Goal: Information Seeking & Learning: Learn about a topic

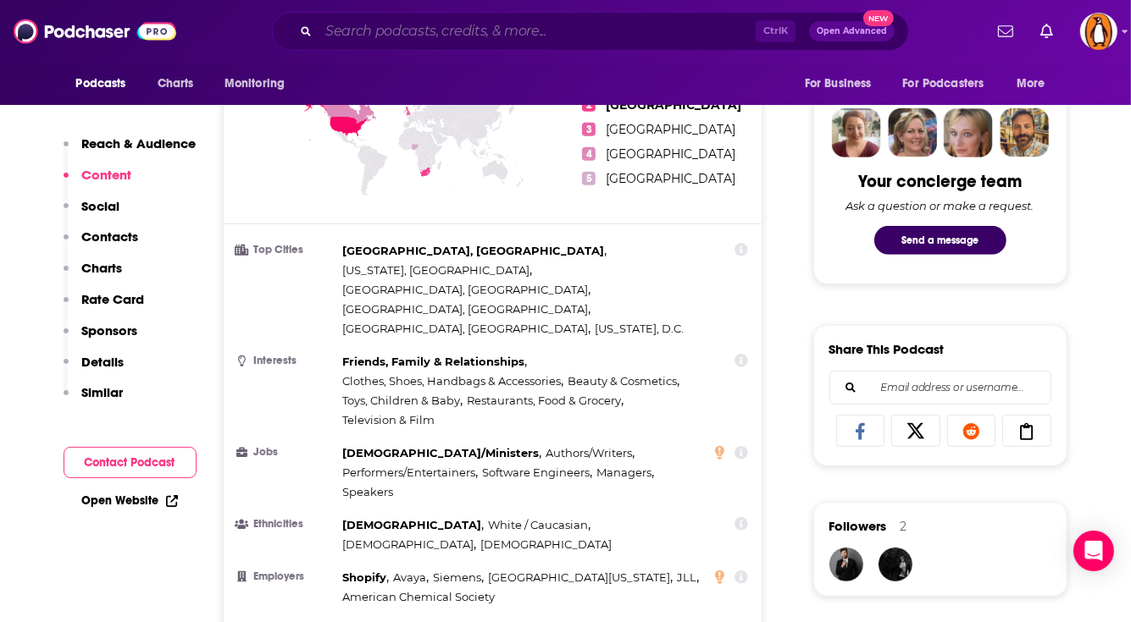
click at [420, 29] on input "Search podcasts, credits, & more..." at bounding box center [536, 31] width 437 height 27
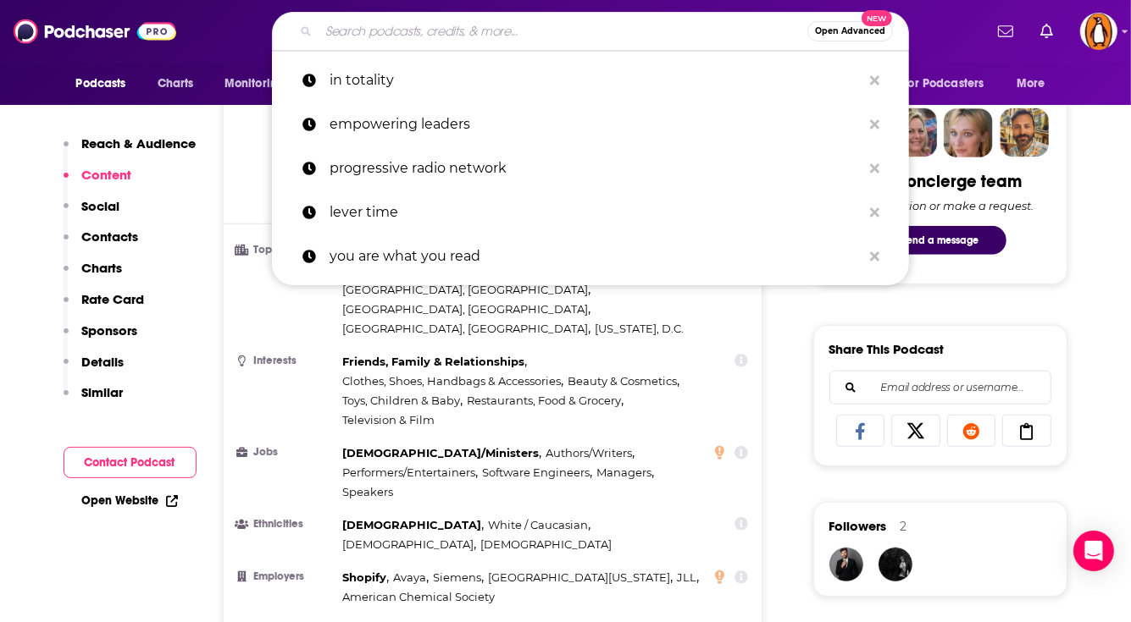
type input "l"
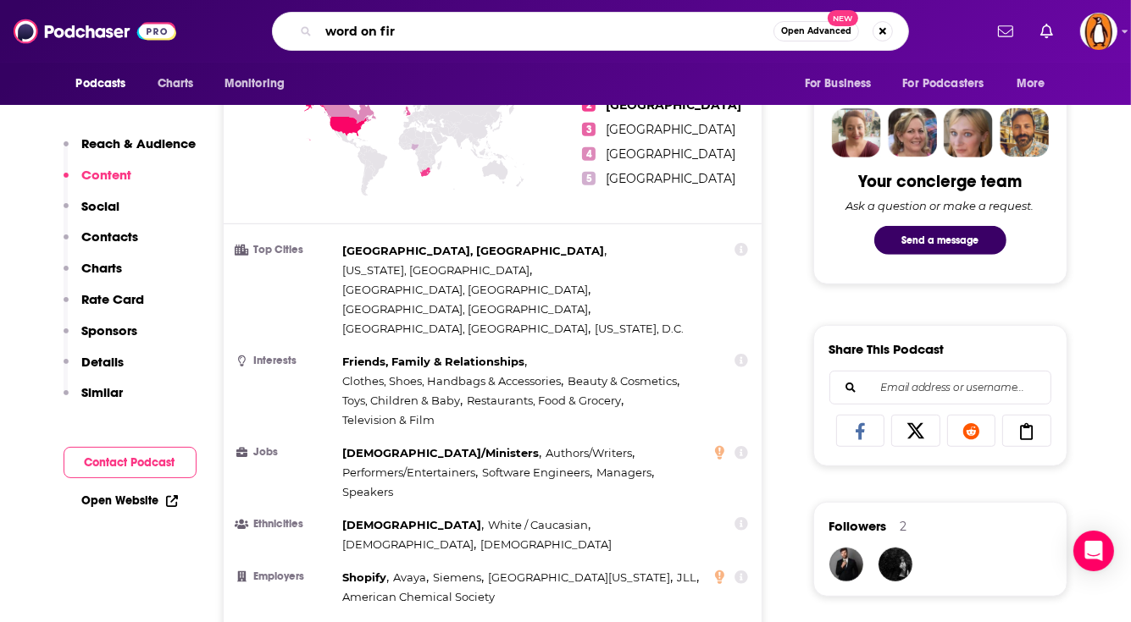
type input "word on fire"
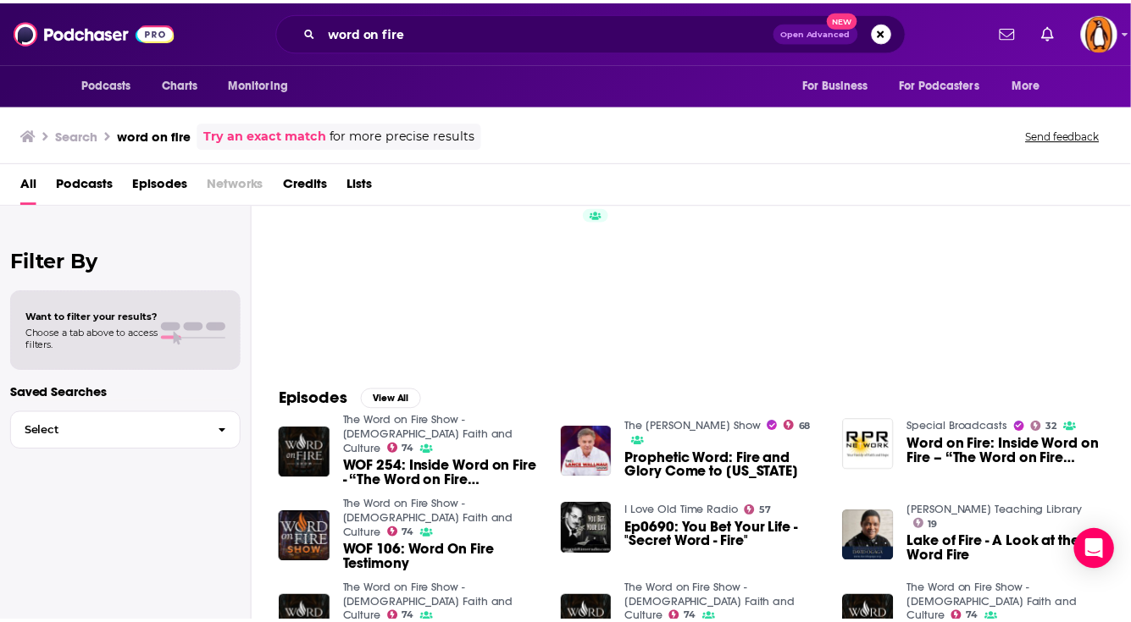
scroll to position [151, 0]
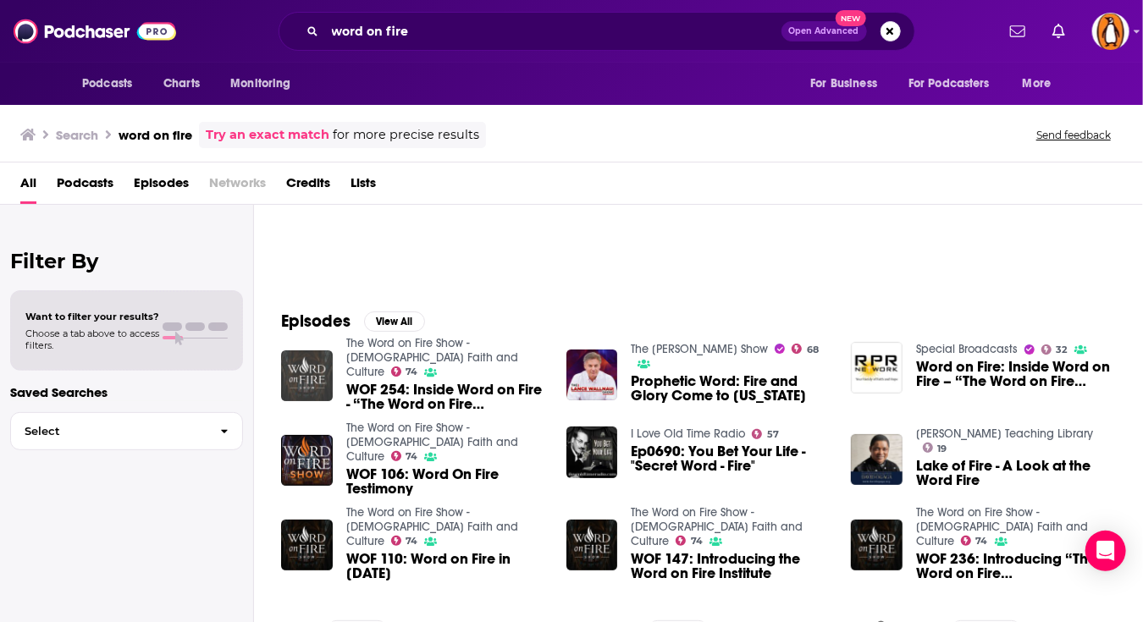
click at [305, 367] on img "WOF 254: Inside Word on Fire - “The Word on Fire Bible”" at bounding box center [307, 377] width 52 height 52
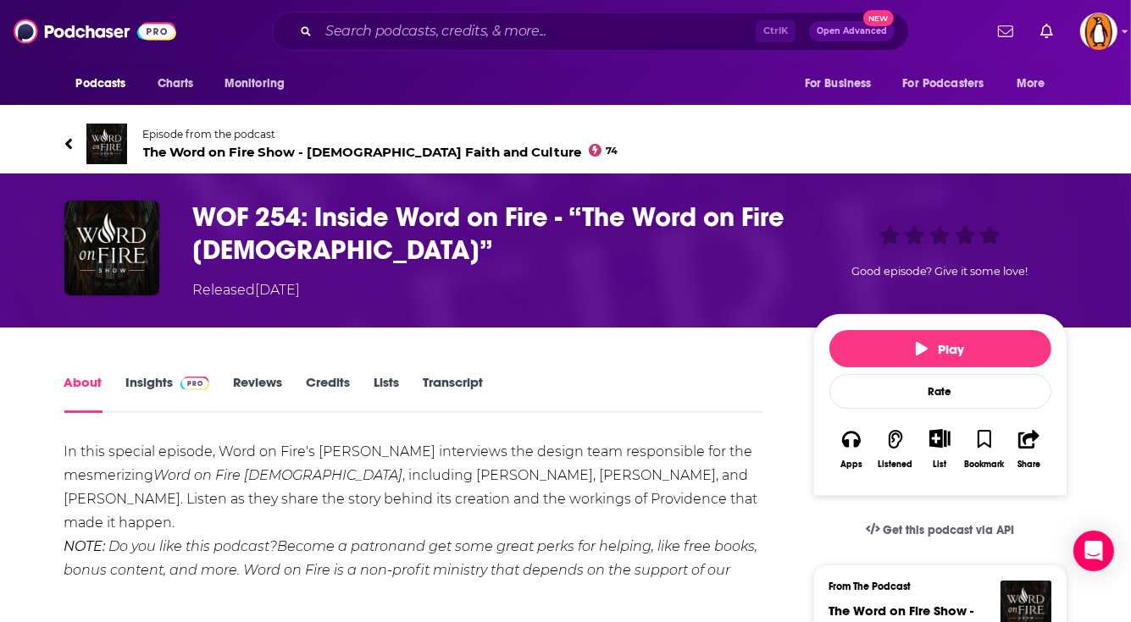
click at [163, 155] on span "The Word on Fire Show - Catholic Faith and Culture 74" at bounding box center [380, 152] width 475 height 16
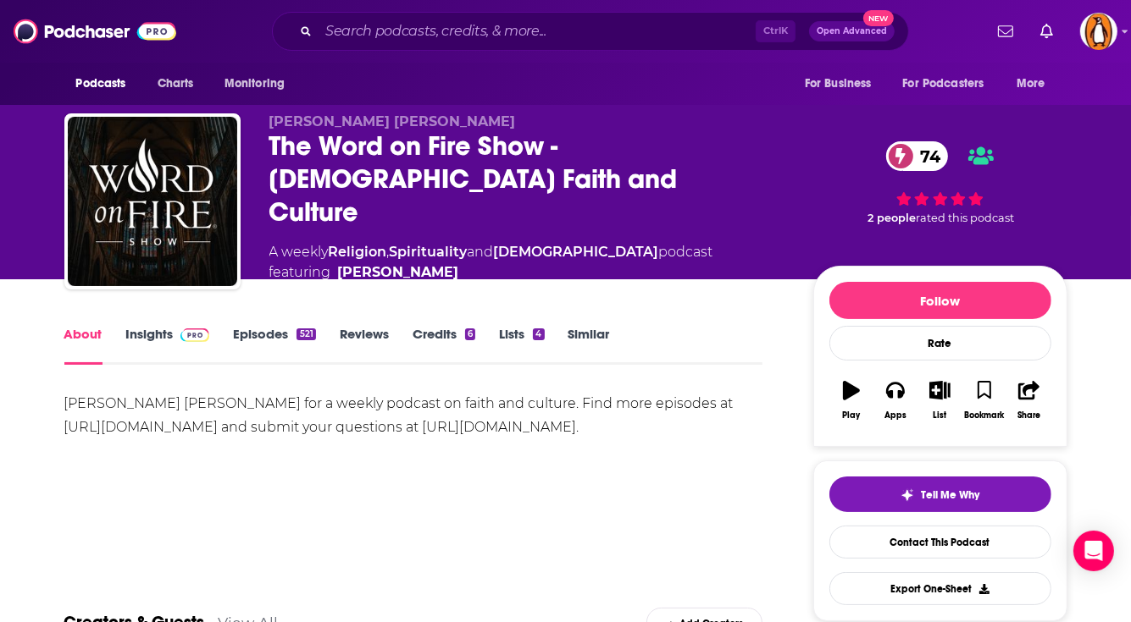
click at [152, 344] on link "Insights" at bounding box center [168, 345] width 84 height 39
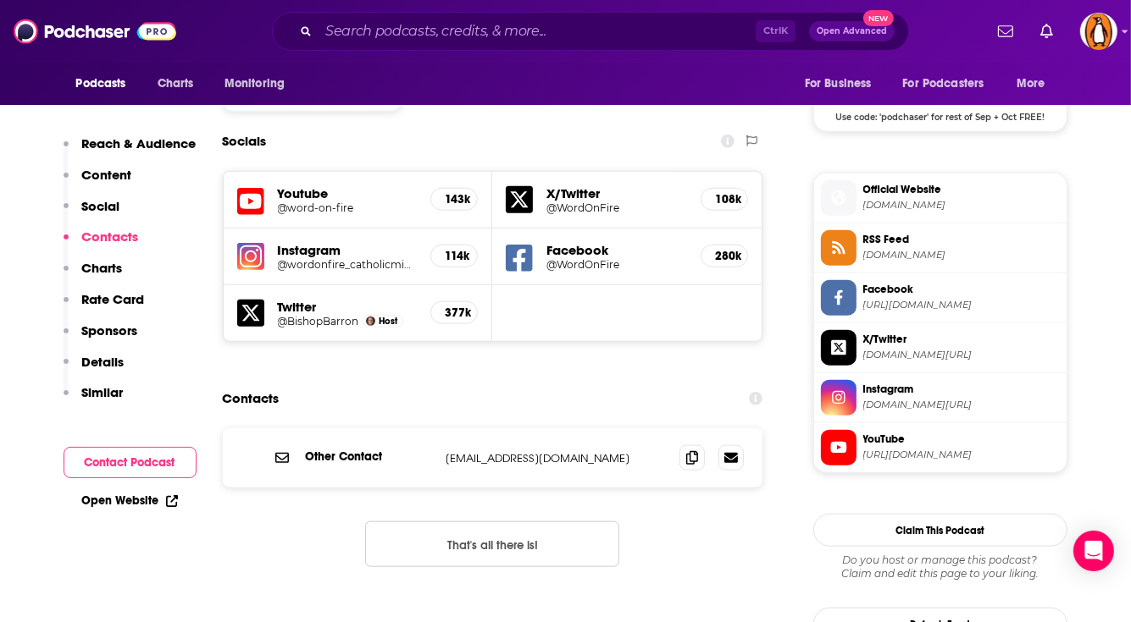
scroll to position [1423, 0]
drag, startPoint x: 125, startPoint y: 458, endPoint x: 119, endPoint y: 470, distance: 13.3
click at [119, 470] on button "Contact Podcast" at bounding box center [130, 462] width 133 height 31
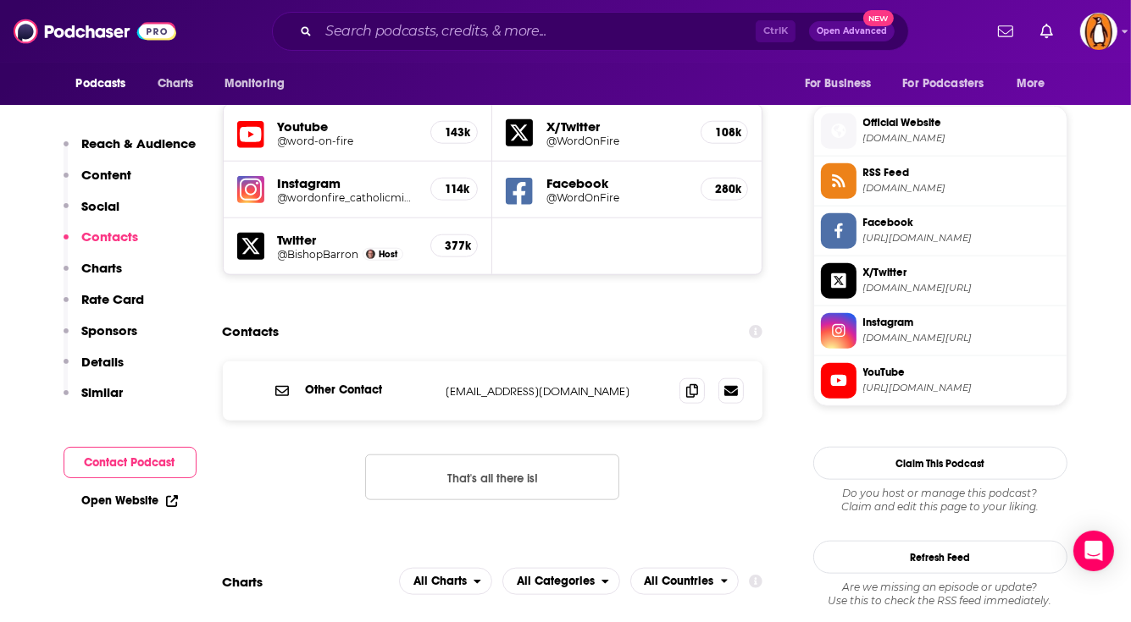
scroll to position [1492, 0]
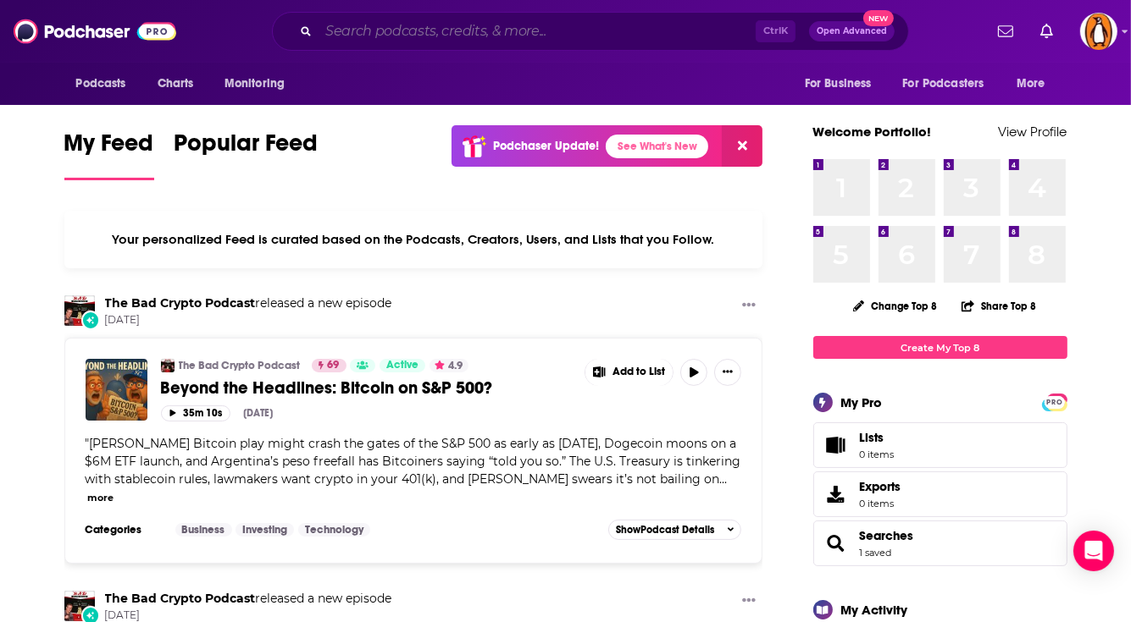
click at [369, 37] on input "Search podcasts, credits, & more..." at bounding box center [536, 31] width 437 height 27
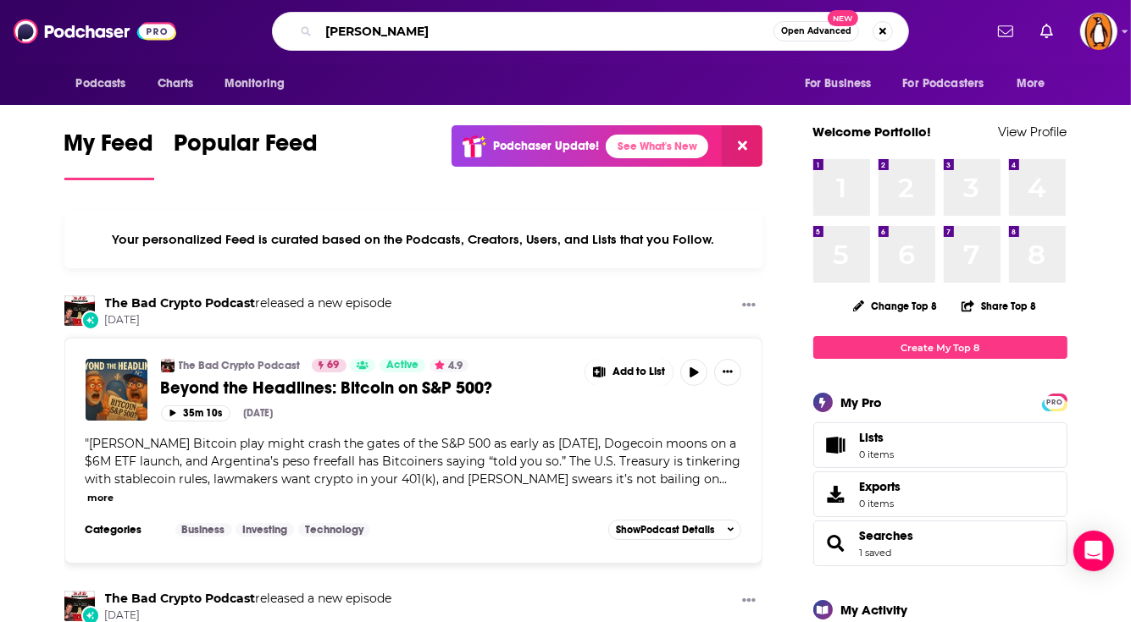
type input "[PERSON_NAME]"
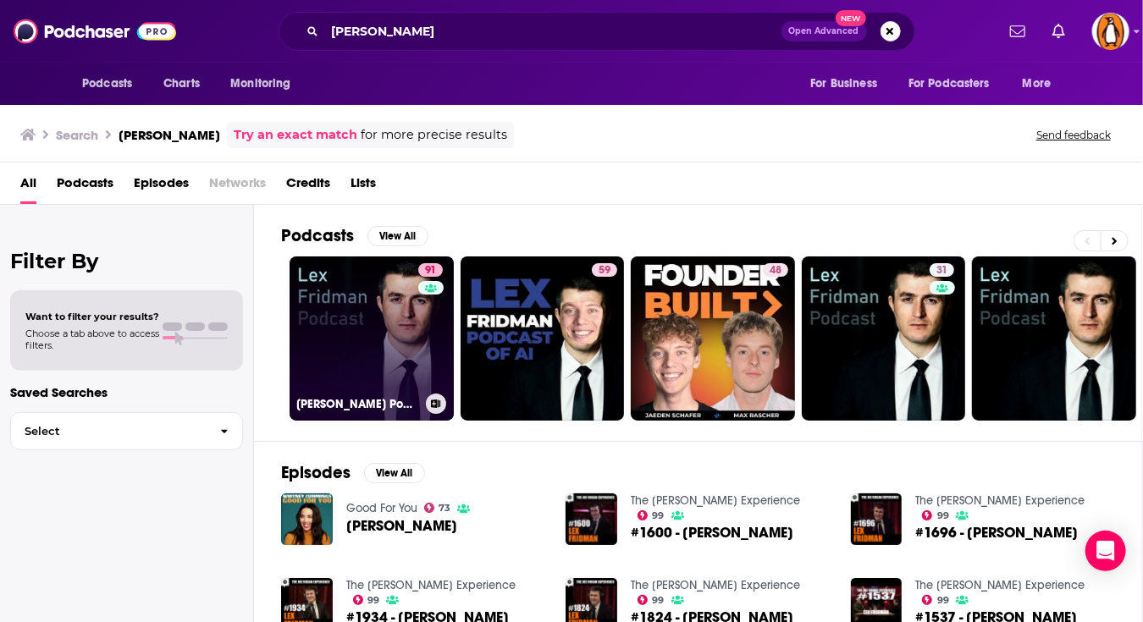
click at [362, 285] on link "91 [PERSON_NAME] Podcast" at bounding box center [372, 339] width 164 height 164
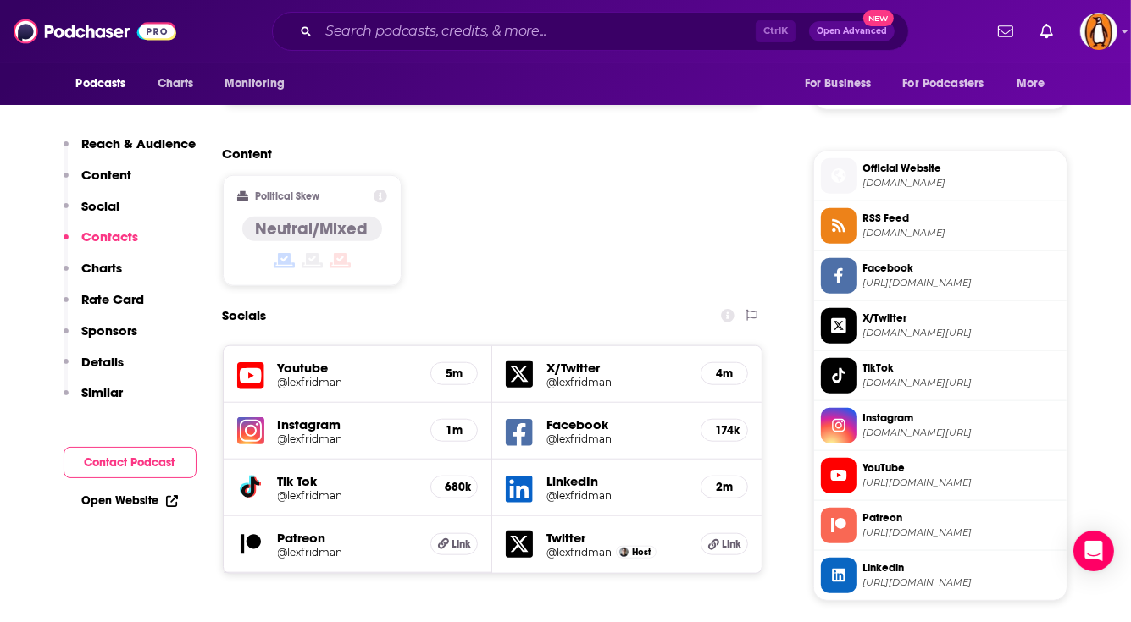
scroll to position [1285, 0]
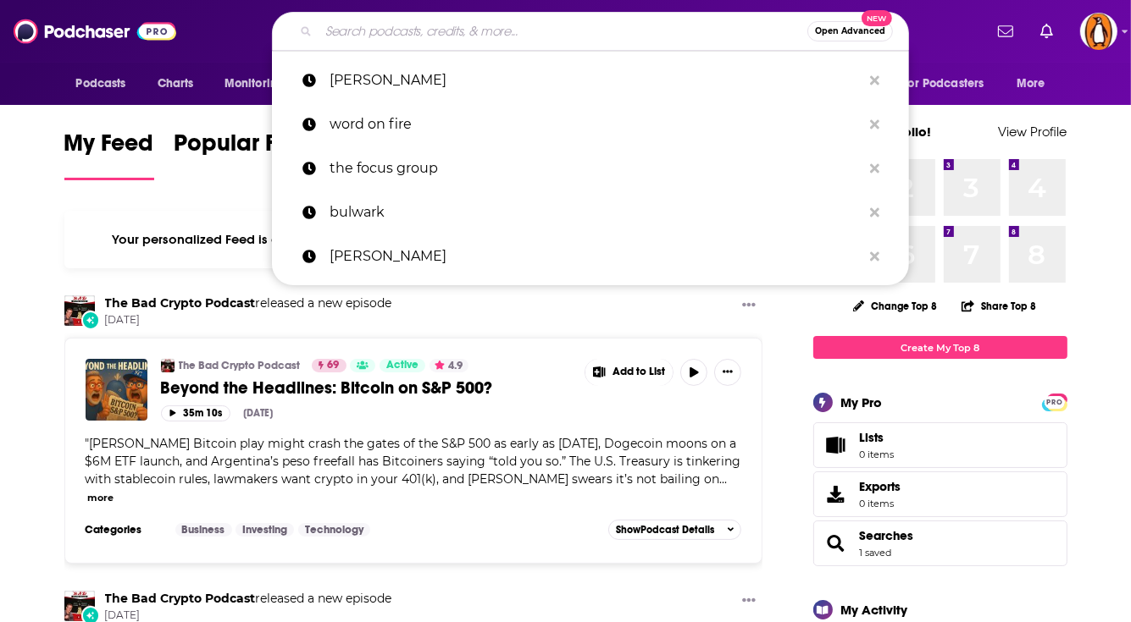
click at [434, 30] on input "Search podcasts, credits, & more..." at bounding box center [562, 31] width 489 height 27
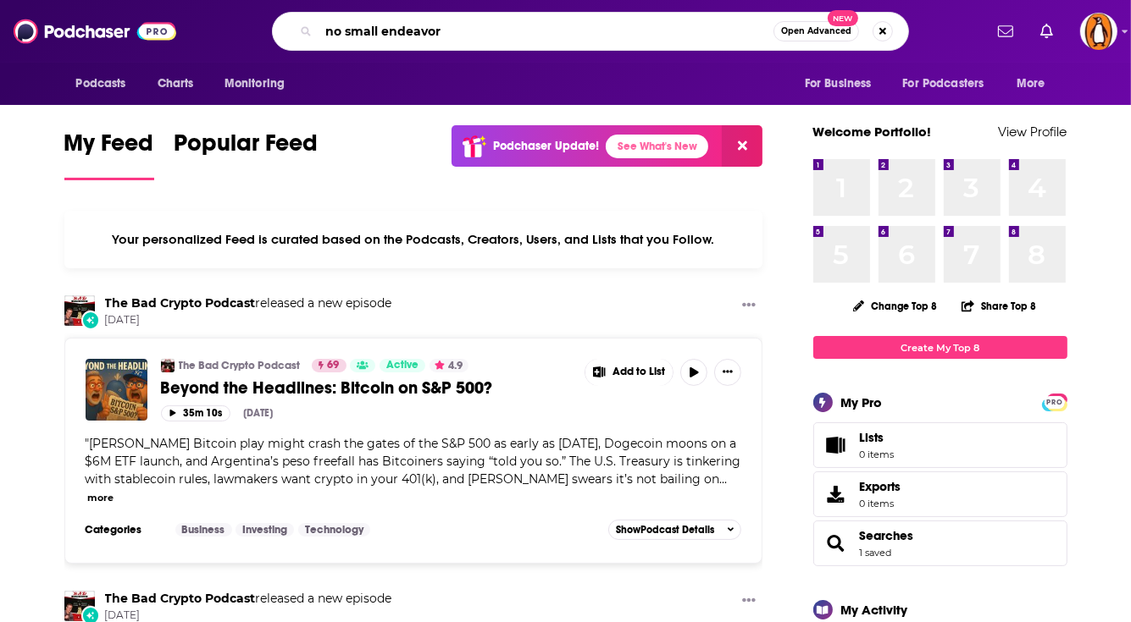
type input "no small endeavor"
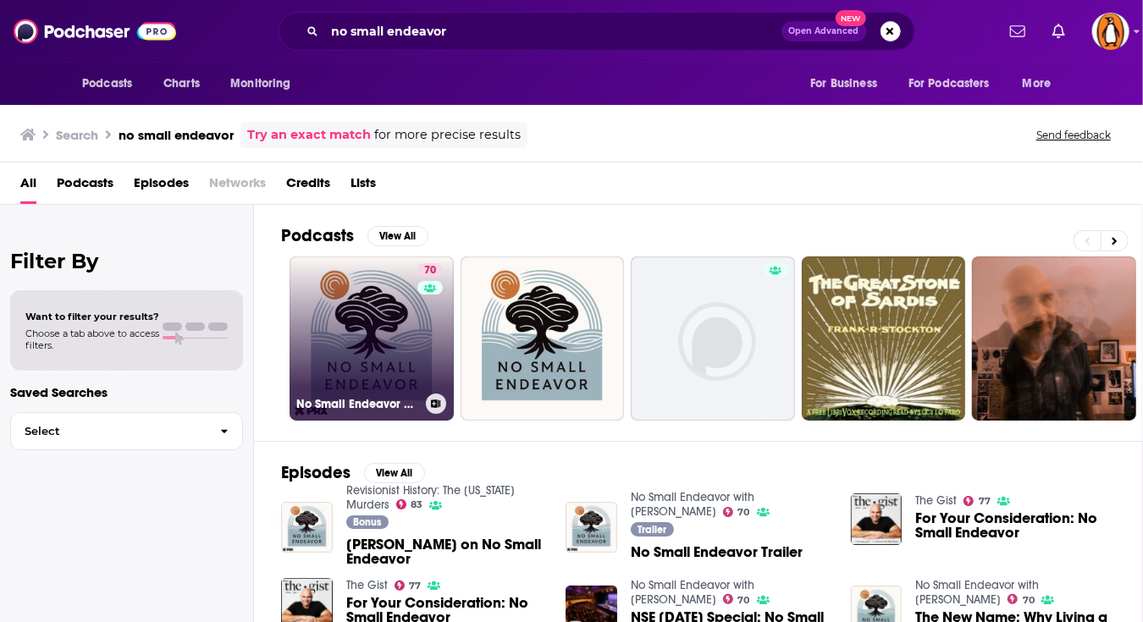
click at [393, 318] on link "70 No Small Endeavor with Lee C. Camp" at bounding box center [372, 339] width 164 height 164
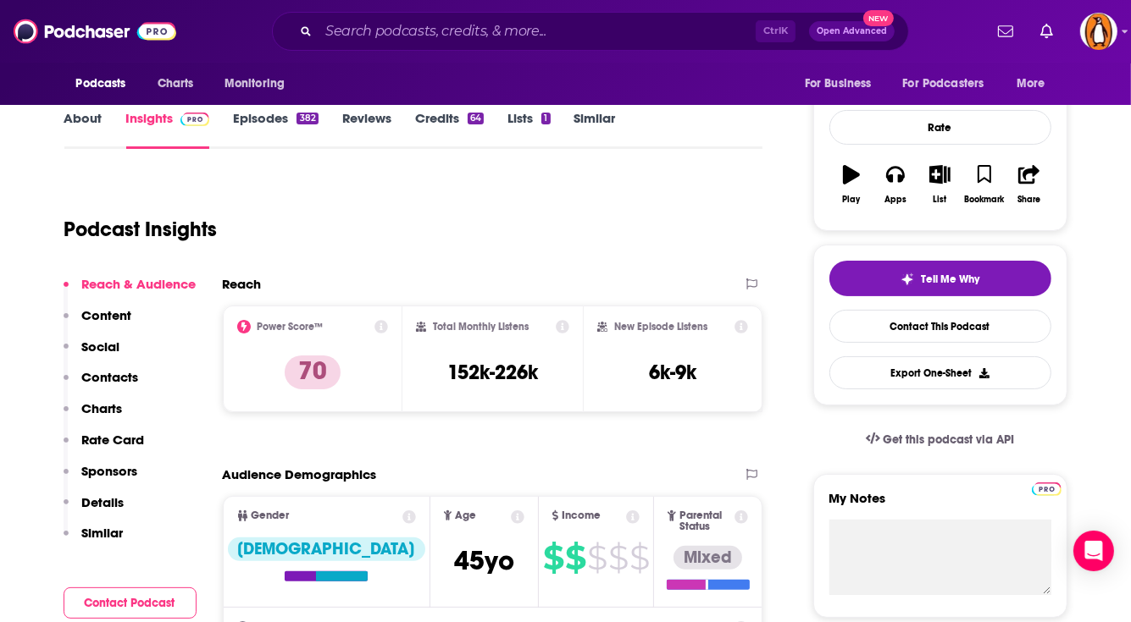
scroll to position [212, 0]
